Goal: Navigation & Orientation: Understand site structure

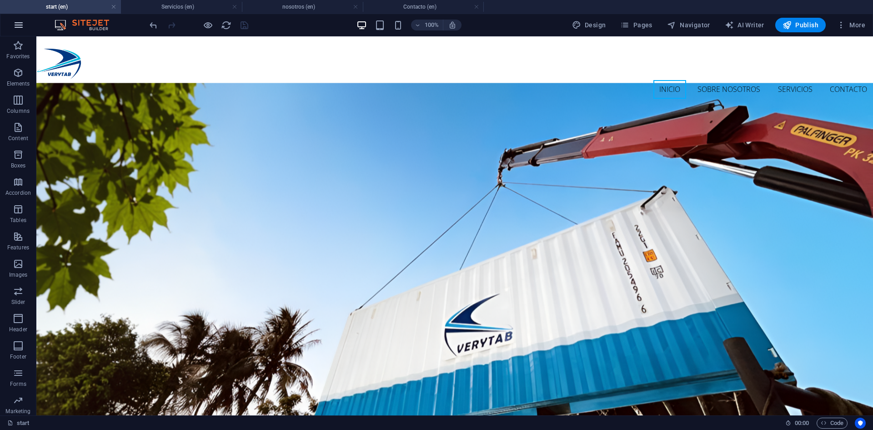
click at [18, 25] on icon "button" at bounding box center [18, 25] width 11 height 11
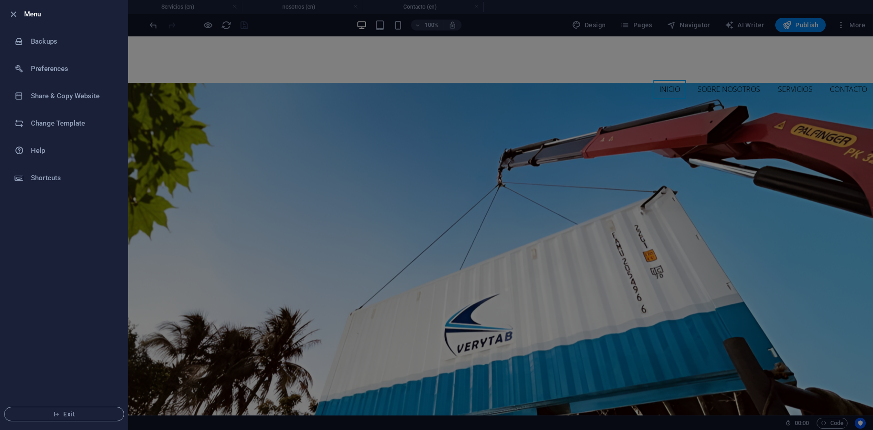
click at [218, 60] on div at bounding box center [436, 215] width 873 height 430
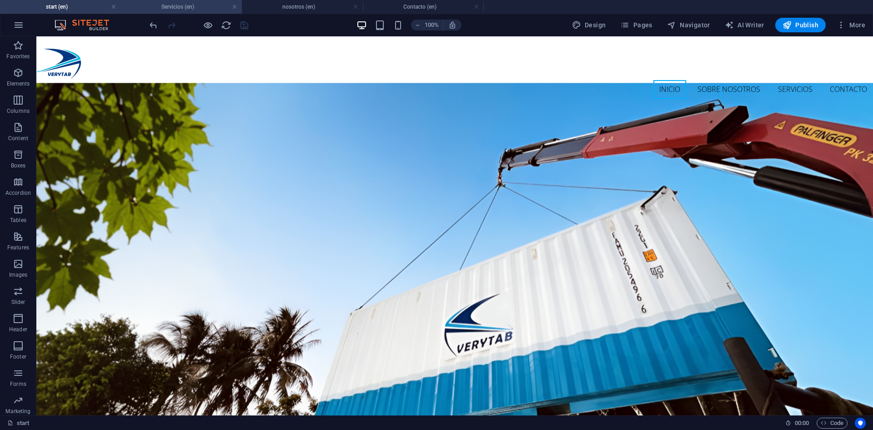
click at [173, 8] on h4 "Servicios (en)" at bounding box center [181, 7] width 121 height 10
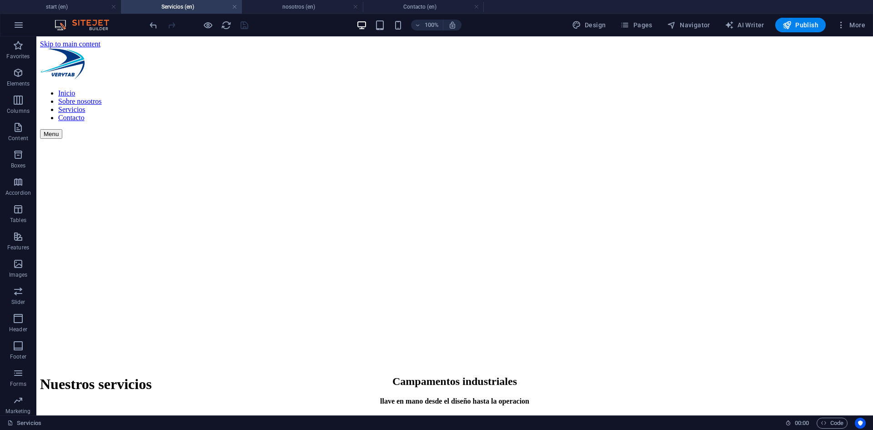
drag, startPoint x: 872, startPoint y: 69, endPoint x: 901, endPoint y: 61, distance: 29.1
click at [301, 12] on li "nosotros (en)" at bounding box center [302, 7] width 121 height 14
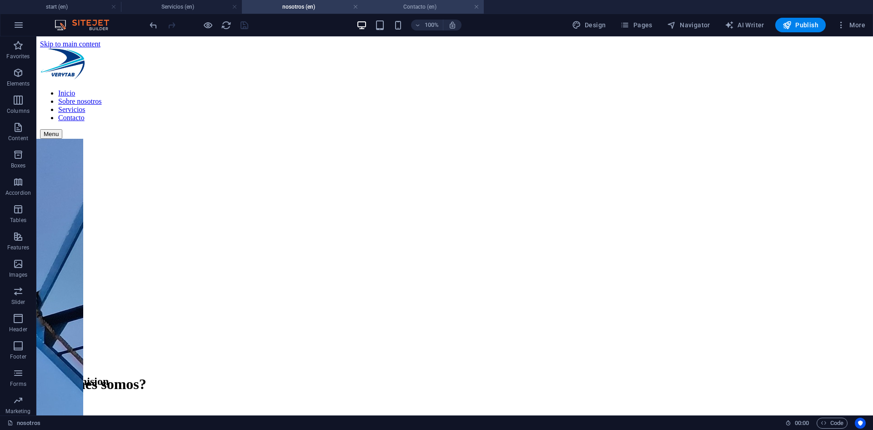
click at [394, 4] on h4 "Contacto (en)" at bounding box center [423, 7] width 121 height 10
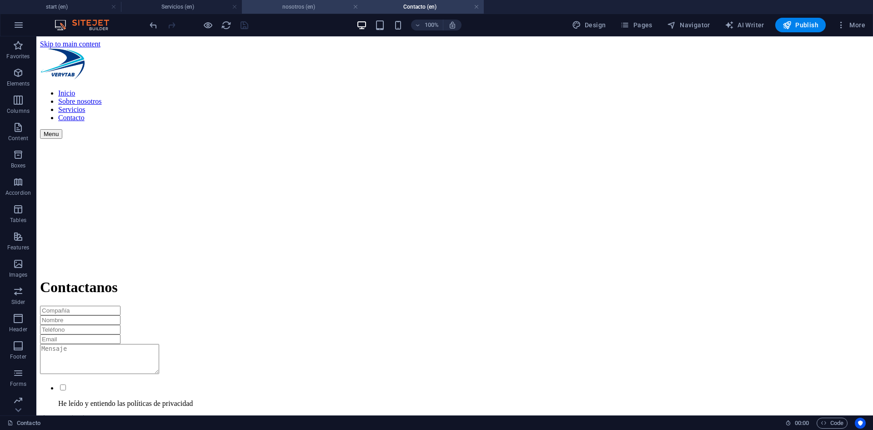
click at [283, 6] on h4 "nosotros (en)" at bounding box center [302, 7] width 121 height 10
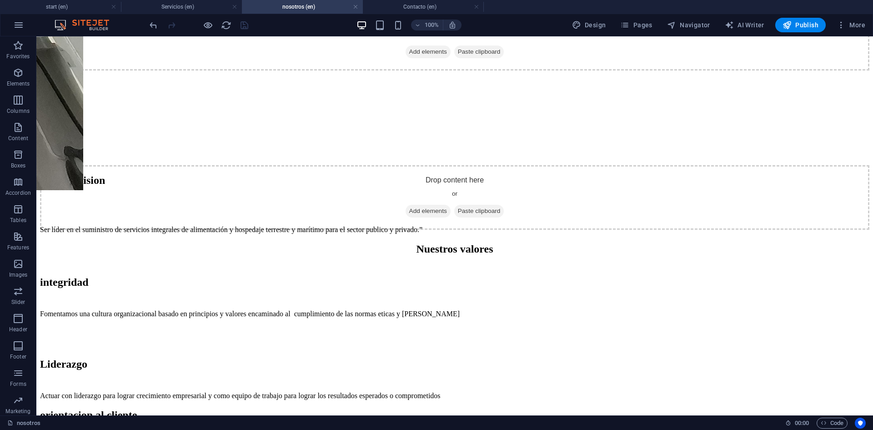
scroll to position [592, 0]
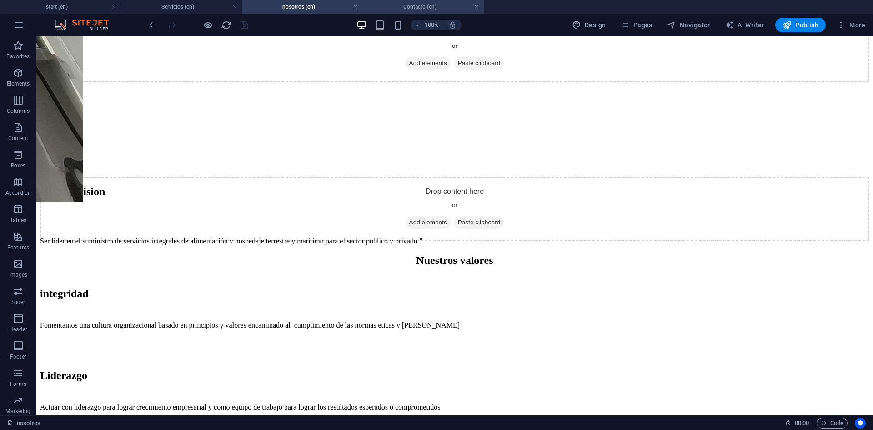
click at [399, 9] on h4 "Contacto (en)" at bounding box center [423, 7] width 121 height 10
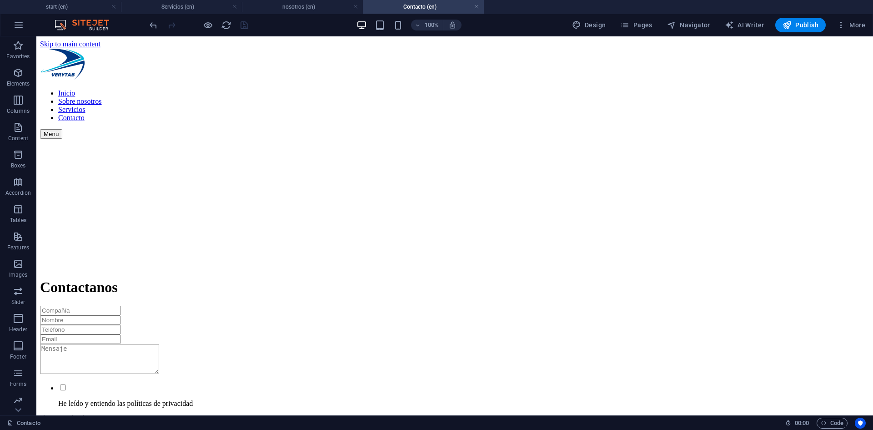
scroll to position [0, 0]
click at [17, 411] on icon at bounding box center [18, 409] width 13 height 13
click at [20, 399] on icon "button" at bounding box center [18, 396] width 11 height 11
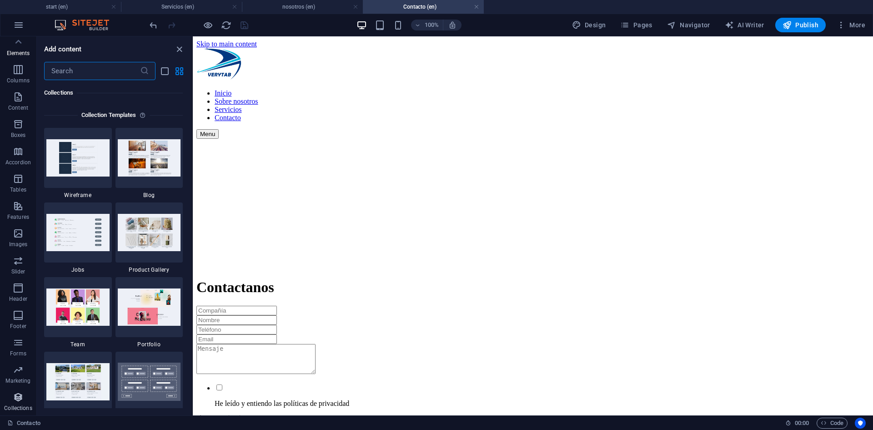
scroll to position [8322, 0]
click at [17, 377] on p "Marketing" at bounding box center [17, 380] width 25 height 7
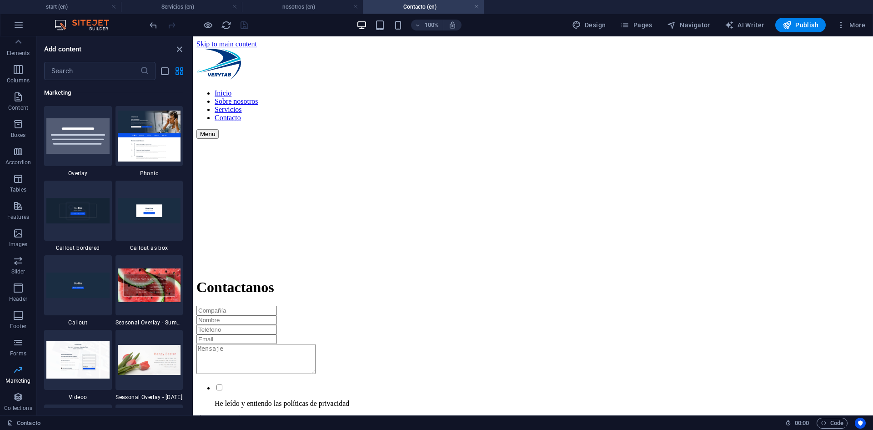
scroll to position [7405, 0]
click at [17, 348] on span "Forms" at bounding box center [18, 348] width 36 height 22
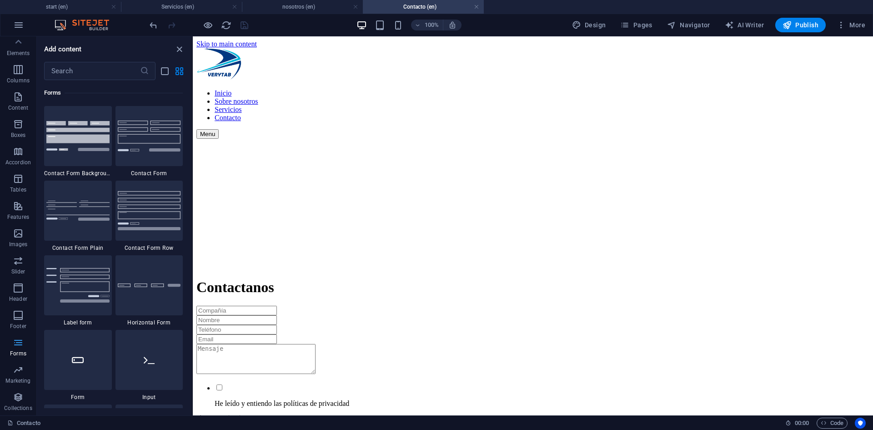
scroll to position [6638, 0]
click at [22, 319] on icon "button" at bounding box center [18, 315] width 11 height 11
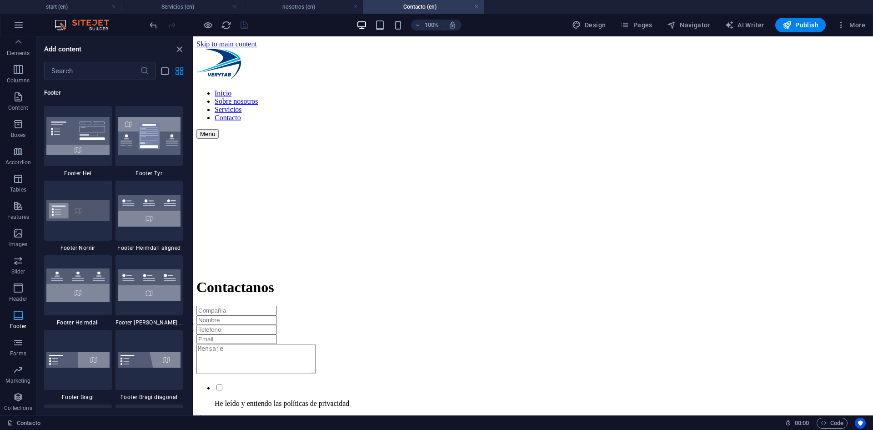
scroll to position [6019, 0]
click at [25, 292] on span "Header" at bounding box center [18, 293] width 36 height 22
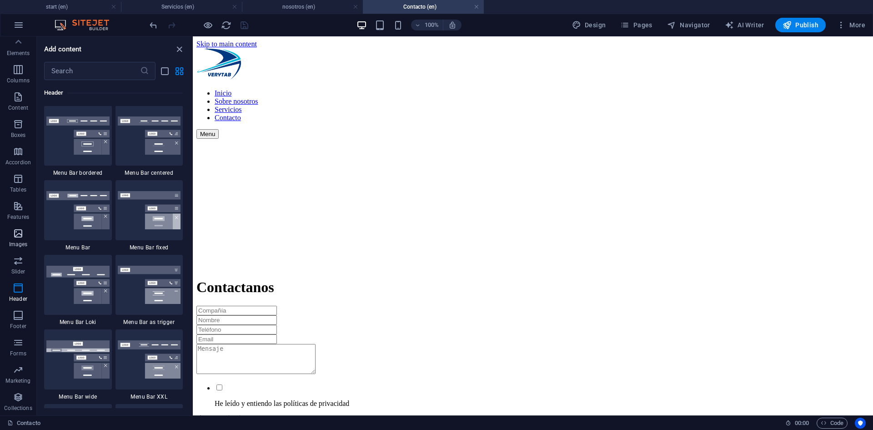
scroll to position [5475, 0]
click at [15, 268] on p "Slider" at bounding box center [18, 271] width 14 height 7
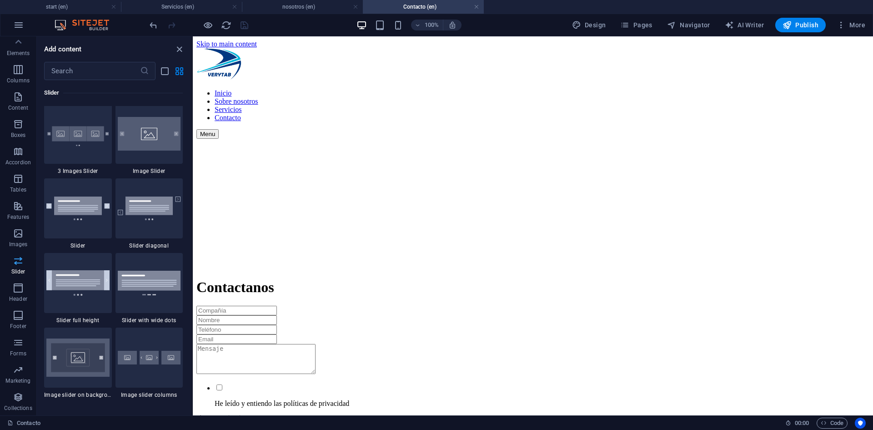
scroll to position [5154, 0]
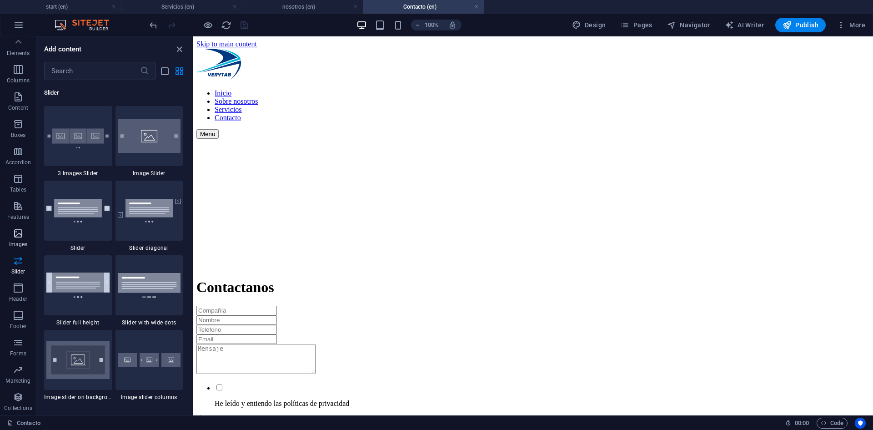
click at [17, 235] on icon "button" at bounding box center [18, 233] width 11 height 11
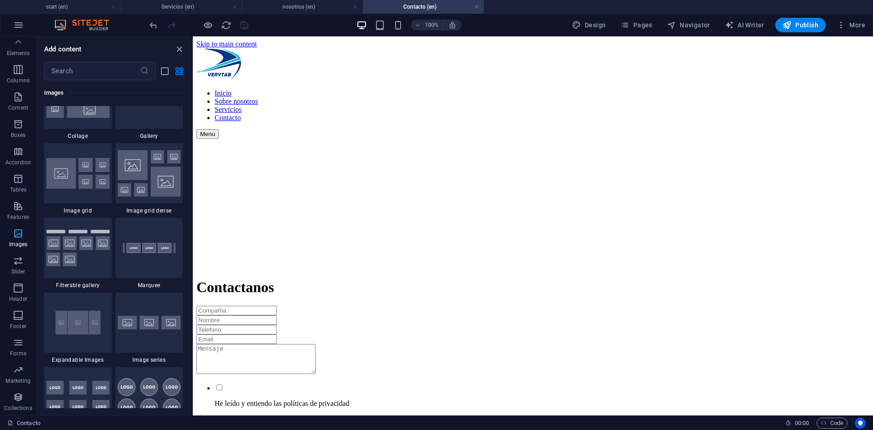
scroll to position [4610, 0]
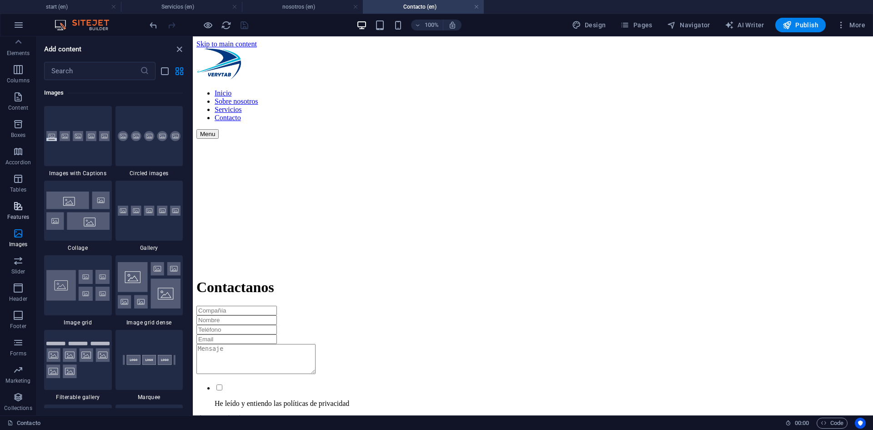
click at [16, 212] on span "Features" at bounding box center [18, 211] width 36 height 22
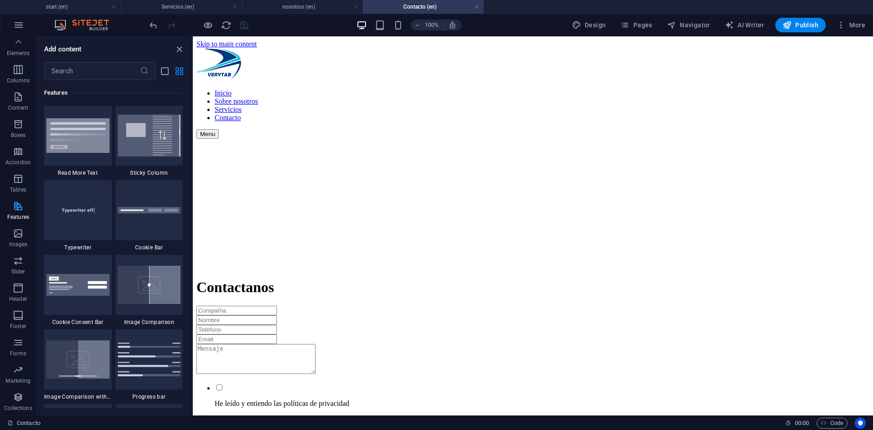
scroll to position [3544, 0]
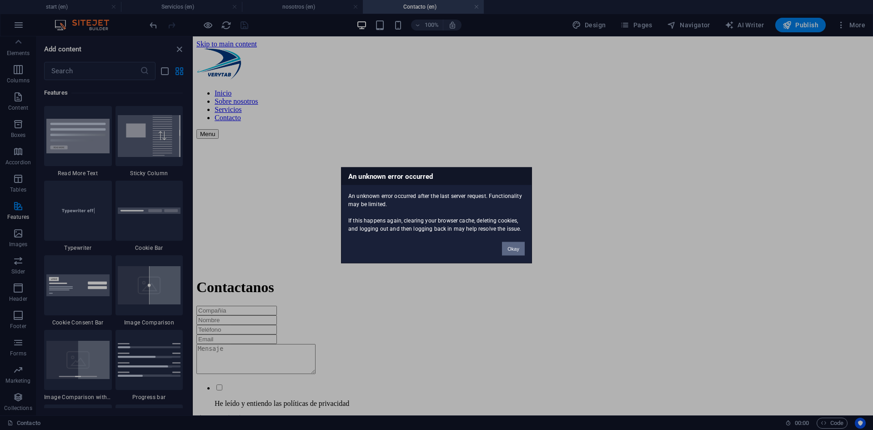
click at [514, 251] on button "Okay" at bounding box center [513, 248] width 23 height 14
